Goal: Task Accomplishment & Management: Manage account settings

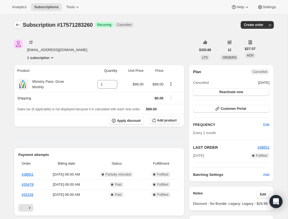
click at [16, 26] on icon "Subscriptions" at bounding box center [17, 24] width 5 height 5
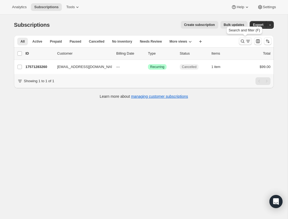
click at [246, 42] on icon "Search and filter results" at bounding box center [247, 41] width 5 height 5
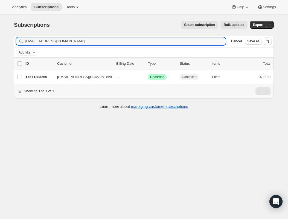
type input "[EMAIL_ADDRESS][DOMAIN_NAME]"
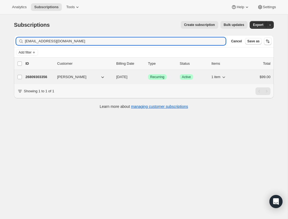
click at [46, 79] on p "26809303356" at bounding box center [38, 76] width 27 height 5
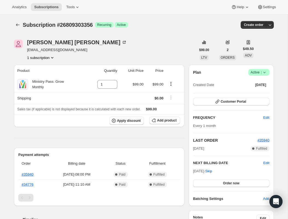
click at [267, 73] on span "Success Active |" at bounding box center [258, 72] width 21 height 7
click at [264, 91] on span "Cancel subscription" at bounding box center [257, 93] width 31 height 4
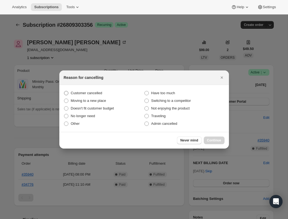
click at [91, 95] on span "Customer cancelled" at bounding box center [86, 93] width 31 height 4
click at [64, 91] on input "Customer cancelled" at bounding box center [64, 91] width 0 height 0
radio input "true"
click at [212, 138] on button "Continue" at bounding box center [214, 141] width 21 height 8
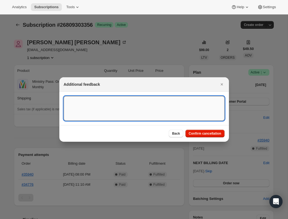
click at [166, 111] on textarea ":rfc:" at bounding box center [144, 108] width 161 height 25
type textarea "canceled on 9/25"
click at [206, 125] on div "Back Confirm cancellation" at bounding box center [144, 133] width 170 height 17
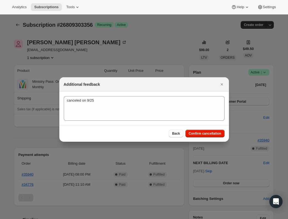
click at [204, 139] on div "Back Confirm cancellation" at bounding box center [144, 133] width 170 height 17
click at [209, 137] on button "Confirm cancellation" at bounding box center [205, 134] width 39 height 8
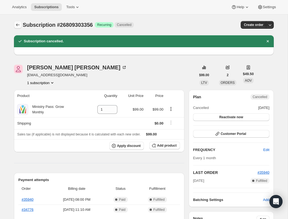
click at [16, 23] on icon "Subscriptions" at bounding box center [17, 24] width 5 height 5
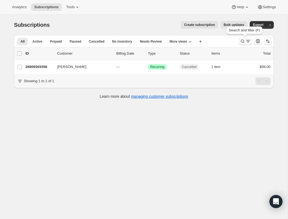
click at [243, 42] on icon "Search and filter results" at bounding box center [242, 41] width 5 height 5
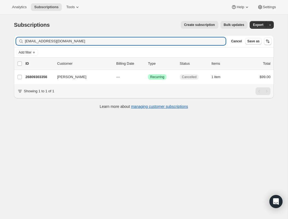
type input "[EMAIL_ADDRESS][DOMAIN_NAME]"
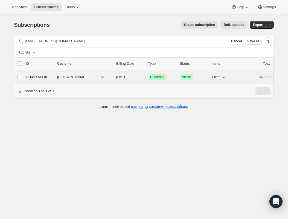
click at [35, 76] on p "23149773116" at bounding box center [38, 76] width 27 height 5
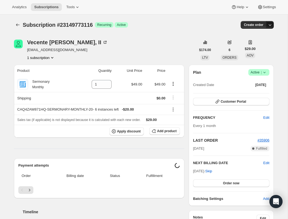
click at [271, 23] on icon "button" at bounding box center [269, 24] width 5 height 5
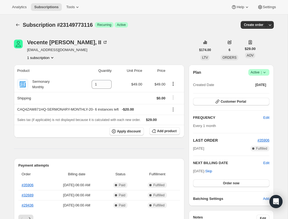
click at [266, 72] on icon at bounding box center [264, 72] width 5 height 5
click at [261, 93] on span "Cancel subscription" at bounding box center [257, 93] width 31 height 4
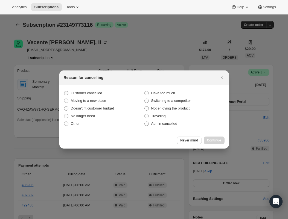
click at [103, 96] on label "Customer cancelled" at bounding box center [104, 93] width 80 height 8
click at [64, 91] on input "Customer cancelled" at bounding box center [64, 91] width 0 height 0
radio input "true"
click at [210, 142] on span "Continue" at bounding box center [214, 140] width 14 height 4
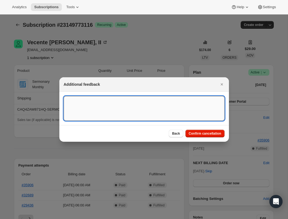
click at [165, 114] on textarea ":rlk:" at bounding box center [144, 108] width 161 height 25
type textarea "canceled on 9/25"
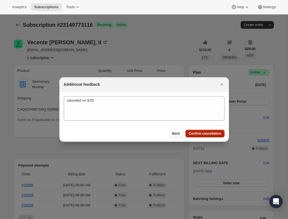
click at [207, 134] on span "Confirm cancellation" at bounding box center [205, 134] width 33 height 4
